Goal: Communication & Community: Answer question/provide support

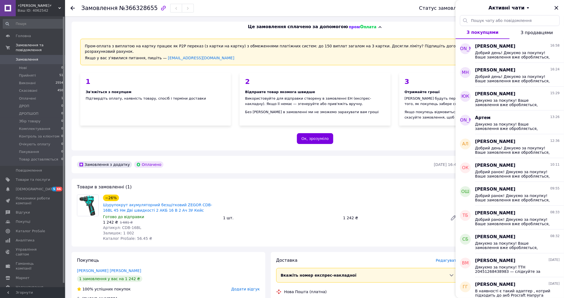
click at [30, 57] on span "Замовлення" at bounding box center [27, 59] width 22 height 5
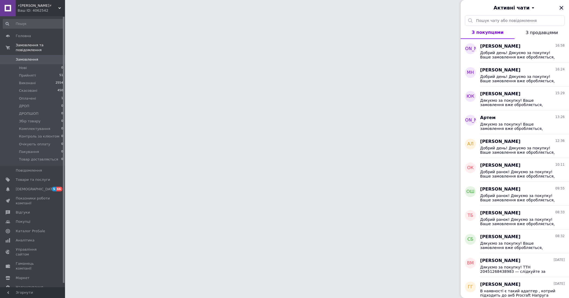
click at [563, 6] on icon "Закрити" at bounding box center [561, 8] width 7 height 7
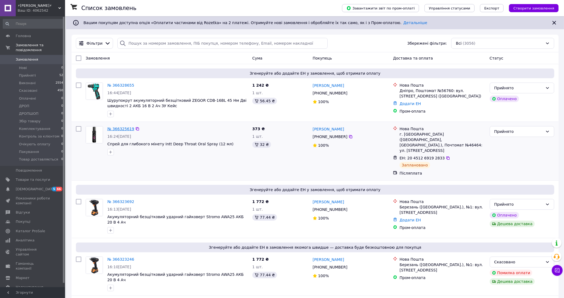
click at [122, 128] on link "№ 366325619" at bounding box center [120, 129] width 27 height 4
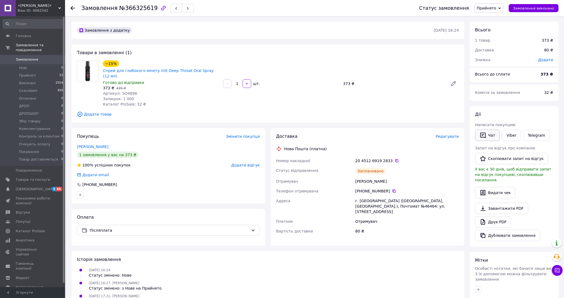
click at [488, 134] on button "Чат" at bounding box center [487, 135] width 25 height 11
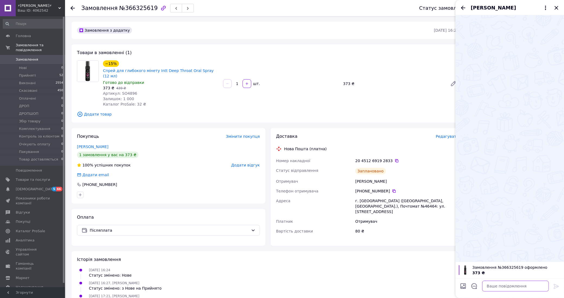
click at [516, 287] on textarea at bounding box center [515, 286] width 67 height 11
paste textarea "https://redzeus.prom.ua/ua/"
type textarea "https://redzeus.prom.ua/ua/"
drag, startPoint x: 518, startPoint y: 284, endPoint x: 468, endPoint y: 282, distance: 49.9
click at [468, 282] on div "https://redzeus.prom.ua/ua/ https://redzeus.prom.ua/ua/" at bounding box center [510, 286] width 104 height 15
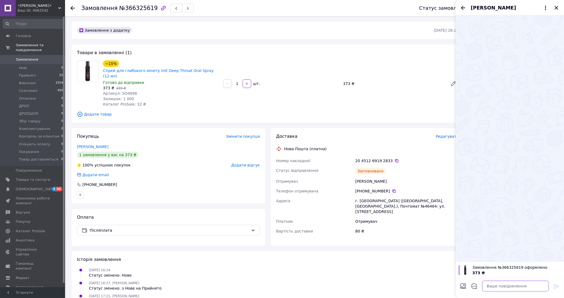
click at [508, 289] on textarea at bounding box center [515, 286] width 67 height 11
paste textarea "Добрий день! Дякуємо за покупку! Ваше замовлення вже обробляється, відправимо в…"
type textarea "Добрий день! Дякуємо за покупку! Ваше замовлення вже обробляється, відправимо в…"
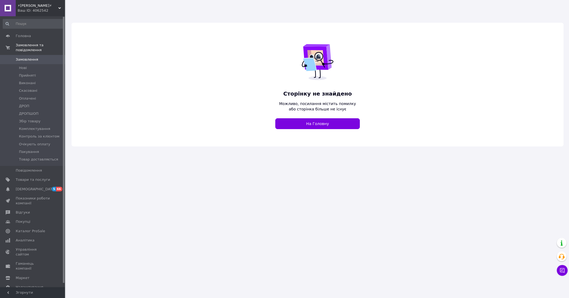
click at [59, 8] on icon at bounding box center [59, 8] width 3 height 3
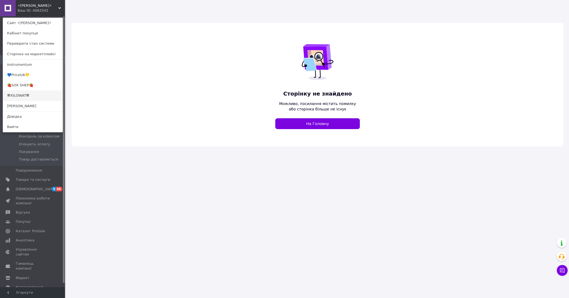
click at [29, 95] on link "🛠KILOWAT🛠" at bounding box center [33, 96] width 60 height 10
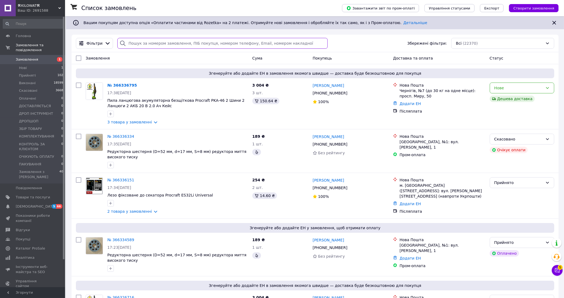
click at [209, 41] on input "search" at bounding box center [222, 43] width 210 height 11
paste input "366336151"
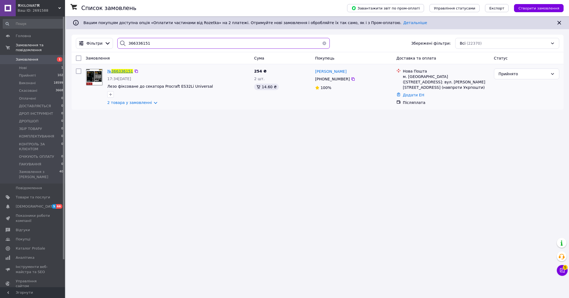
type input "366336151"
click at [120, 71] on span "366336151" at bounding box center [122, 71] width 22 height 4
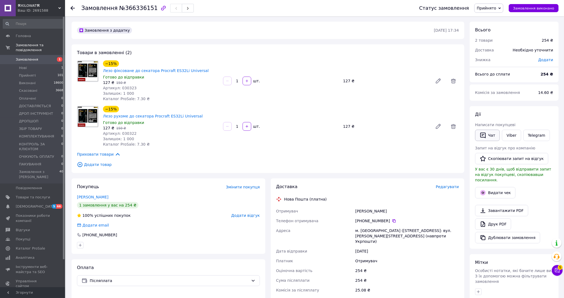
click at [489, 137] on button "Чат" at bounding box center [487, 135] width 25 height 11
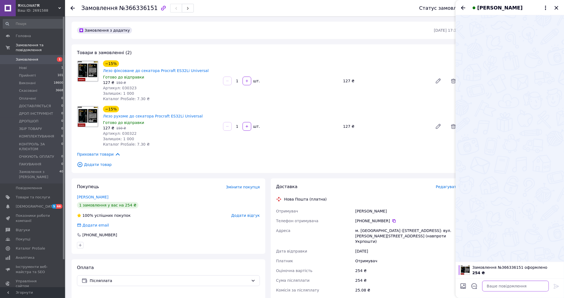
click at [494, 283] on textarea at bounding box center [515, 286] width 67 height 11
paste textarea "Добрий день! Дякуємо за покупку! Ваше замовлення вже обробляється, відправимо в…"
type textarea "Добрий день! Дякуємо за покупку! Ваше замовлення вже обробляється, відправимо в…"
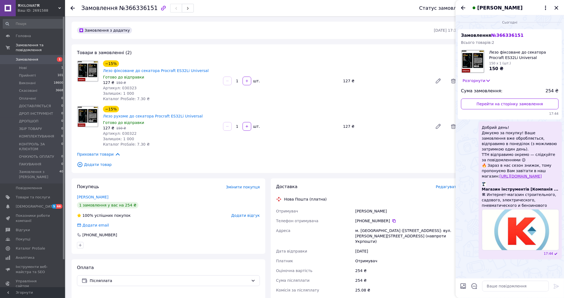
click at [30, 57] on span "Замовлення" at bounding box center [27, 59] width 22 height 5
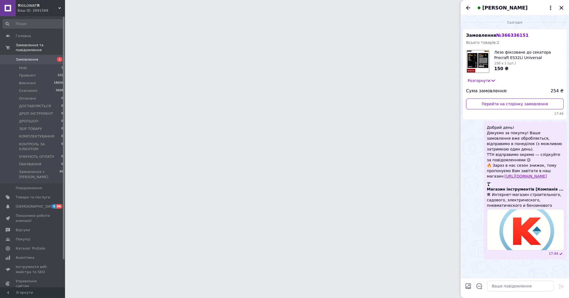
click at [562, 7] on icon "Закрити" at bounding box center [562, 8] width 4 height 4
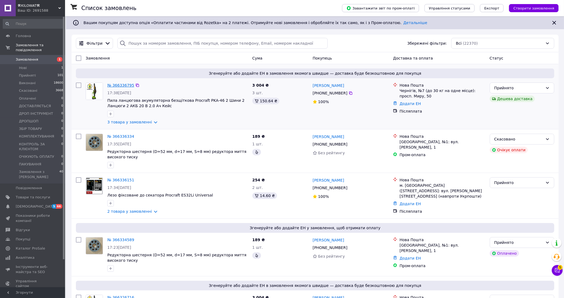
click at [119, 85] on link "№ 366336795" at bounding box center [120, 85] width 27 height 4
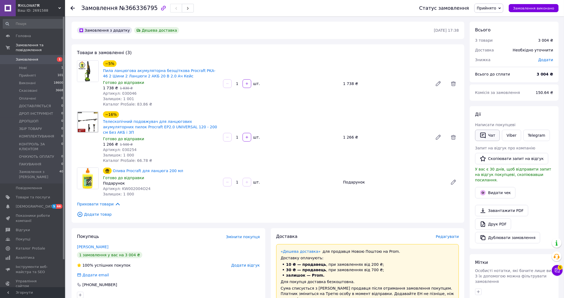
click at [490, 134] on button "Чат" at bounding box center [487, 135] width 25 height 11
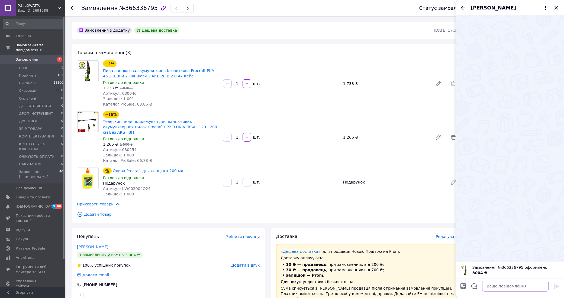
click at [503, 288] on textarea at bounding box center [515, 286] width 67 height 11
paste textarea "Добрий день! Дякуємо за покупку! Ваше замовлення вже обробляється, відправимо в…"
type textarea "Добрий день! Дякуємо за покупку! Ваше замовлення вже обробляється, відправимо в…"
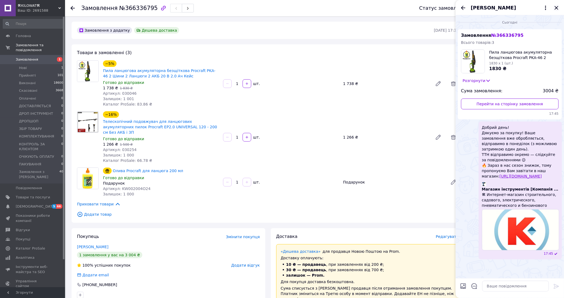
click at [554, 7] on icon "Закрити" at bounding box center [556, 8] width 7 height 7
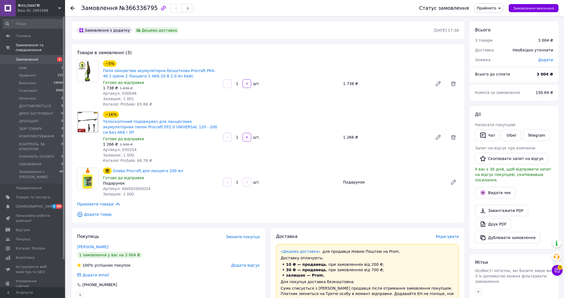
click at [28, 57] on span "Замовлення" at bounding box center [27, 59] width 22 height 5
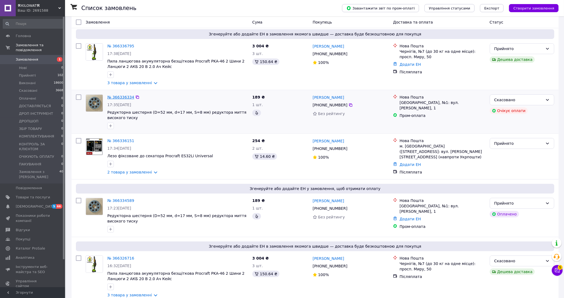
scroll to position [102, 0]
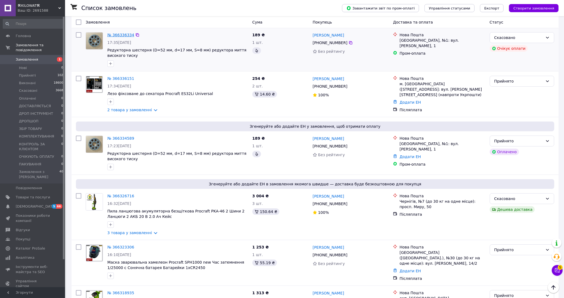
click at [119, 137] on link "№ 366334589" at bounding box center [120, 138] width 27 height 4
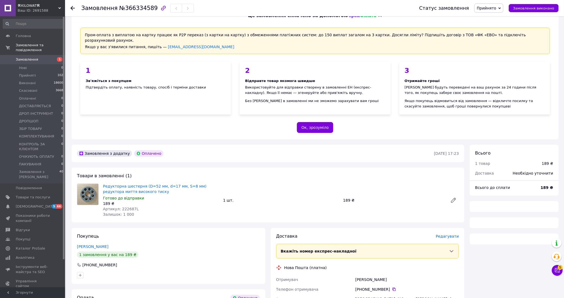
scroll to position [102, 0]
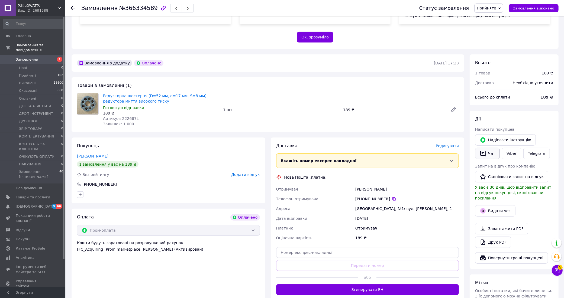
click at [490, 148] on button "Чат" at bounding box center [487, 153] width 25 height 11
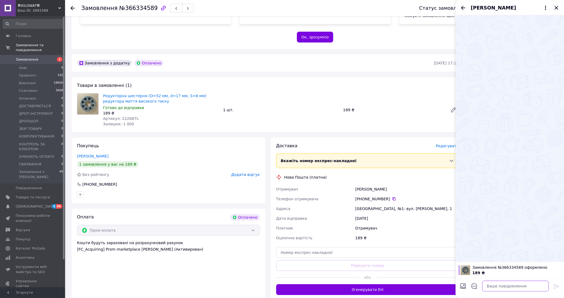
click at [512, 284] on textarea at bounding box center [515, 286] width 67 height 11
paste textarea "Дякуємо за покупку! Ваше замовлення вже обробляється, відправимо в понеділок (з…"
type textarea "Дякуємо за покупку! Ваше замовлення вже обробляється, відправимо в понеділок (з…"
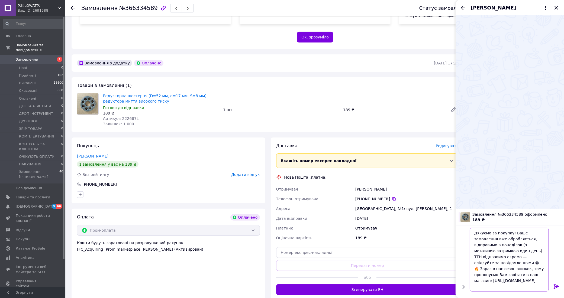
scroll to position [0, 0]
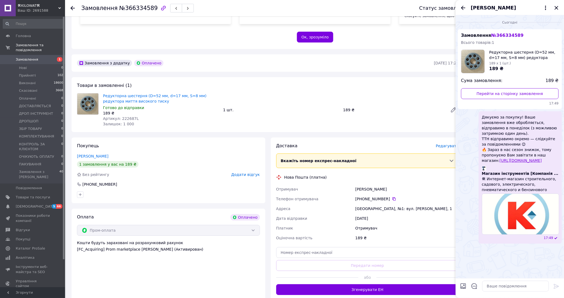
click at [27, 57] on span "Замовлення" at bounding box center [27, 59] width 22 height 5
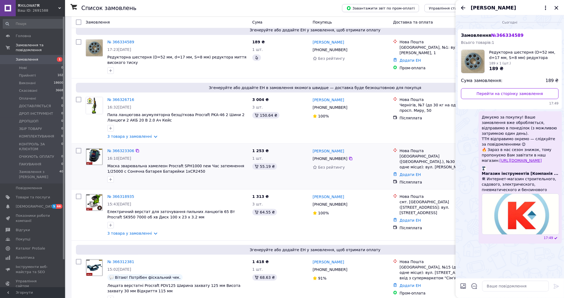
scroll to position [237, 0]
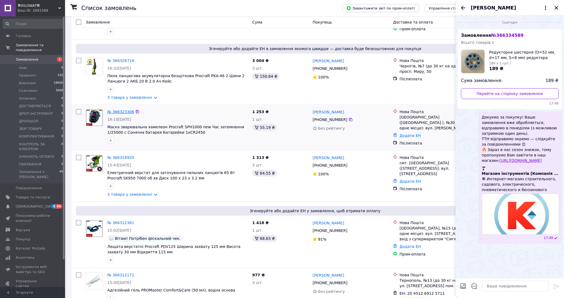
click at [123, 112] on link "№ 366323306" at bounding box center [120, 112] width 27 height 4
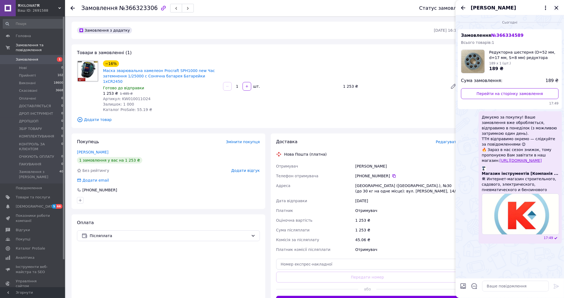
click at [558, 6] on icon "Закрити" at bounding box center [556, 8] width 7 height 7
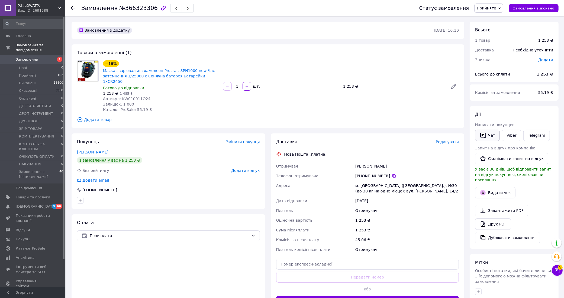
click at [488, 136] on button "Чат" at bounding box center [487, 135] width 25 height 11
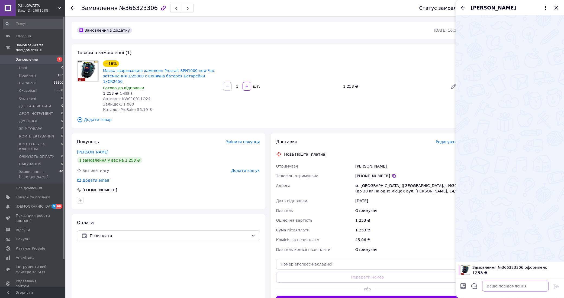
click at [504, 290] on textarea at bounding box center [515, 286] width 67 height 11
paste textarea "Дякуємо за покупку! Ваше замовлення вже обробляється, відправимо в понеділок (з…"
type textarea "Дякуємо за покупку! Ваше замовлення вже обробляється, відправимо в понеділок (з…"
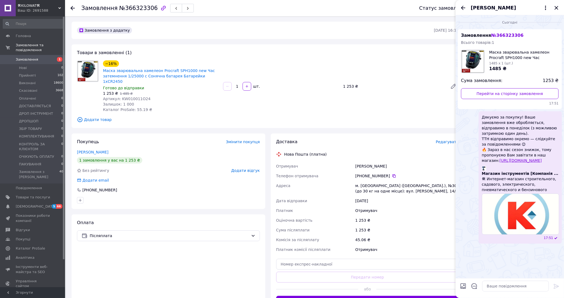
click at [25, 57] on span "Замовлення" at bounding box center [27, 59] width 22 height 5
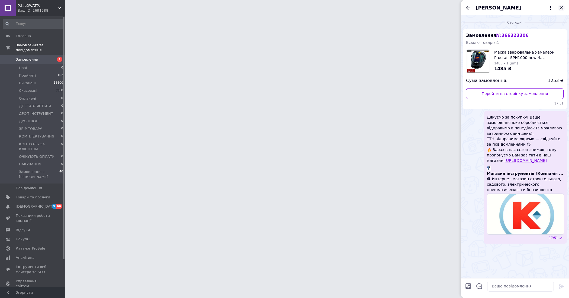
click at [561, 6] on icon "Закрити" at bounding box center [561, 8] width 7 height 7
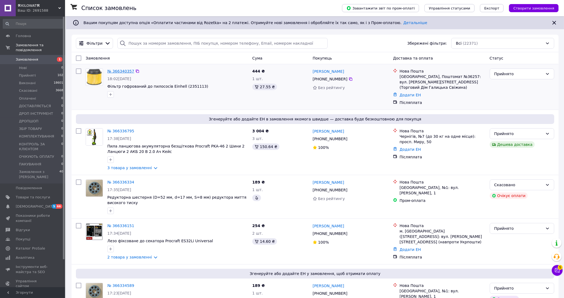
click at [114, 71] on link "№ 366340357" at bounding box center [120, 71] width 27 height 4
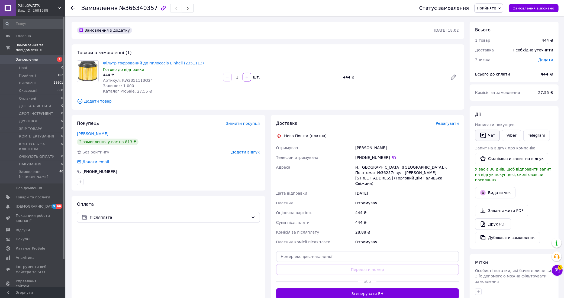
click at [491, 134] on button "Чат" at bounding box center [487, 135] width 25 height 11
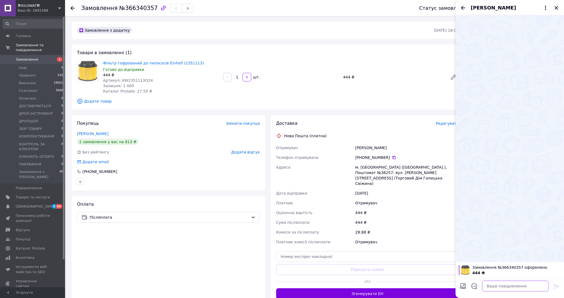
click at [506, 288] on textarea at bounding box center [515, 286] width 67 height 11
paste textarea "[URL][DOMAIN_NAME]"
type textarea "[URL][DOMAIN_NAME]"
drag, startPoint x: 497, startPoint y: 287, endPoint x: 475, endPoint y: 284, distance: 22.7
click at [475, 284] on textarea "[URL][DOMAIN_NAME]" at bounding box center [510, 286] width 78 height 11
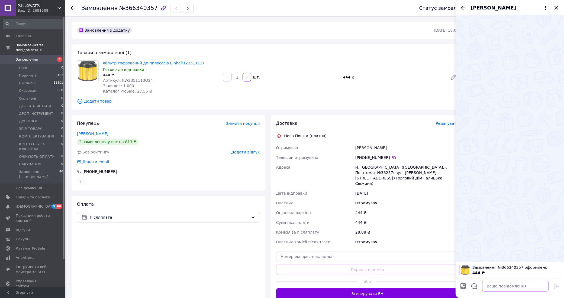
paste textarea "Доброго вечора! Дякуємо за покупку! Ваше замовлення вже обробляється, відправим…"
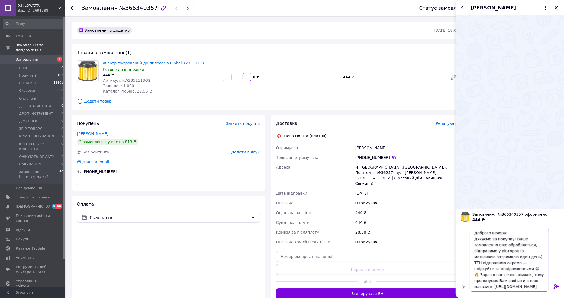
scroll to position [1, 0]
type textarea "Доброго вечора! Дякуємо за покупку! Ваше замовлення вже обробляється, відправим…"
click at [558, 285] on icon at bounding box center [556, 287] width 7 height 7
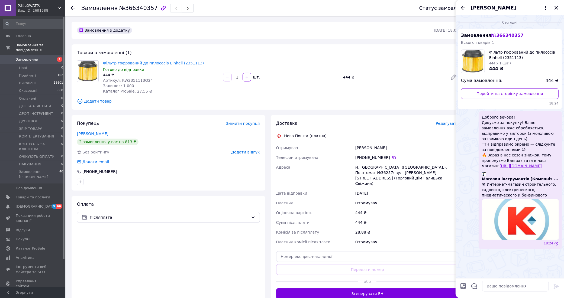
scroll to position [0, 0]
click at [464, 8] on icon "Назад" at bounding box center [463, 8] width 7 height 7
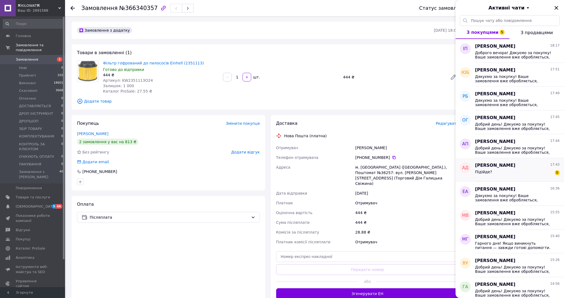
click at [519, 170] on div "Підійде? 5" at bounding box center [517, 173] width 85 height 9
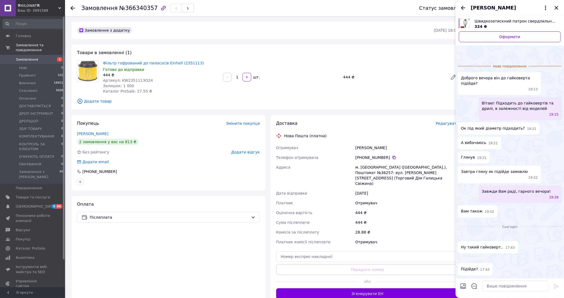
scroll to position [134, 0]
click at [489, 245] on span "Ну такий гайковерт.." at bounding box center [482, 248] width 42 height 6
copy span "гайковерт"
click at [496, 287] on textarea at bounding box center [515, 286] width 67 height 11
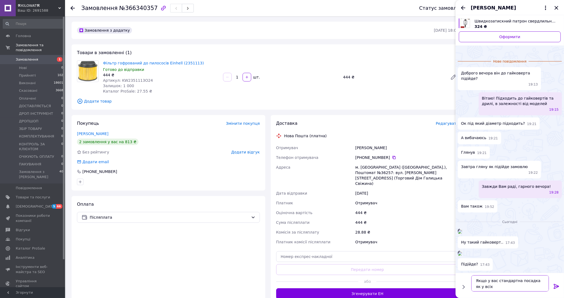
paste textarea "гайковерт"
type textarea "Якщо у вас стандартна посадка як у всіх гайковертів , то має підійти"
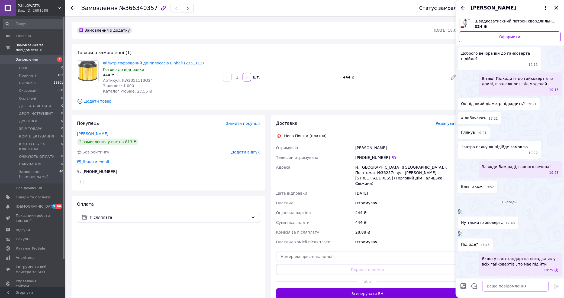
scroll to position [150, 0]
